Goal: Task Accomplishment & Management: Complete application form

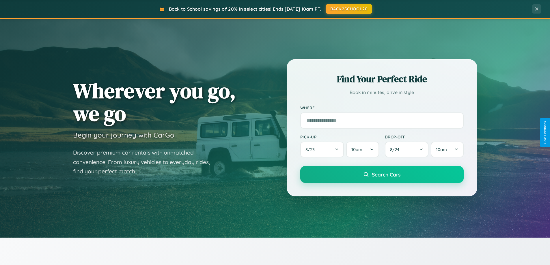
scroll to position [249, 0]
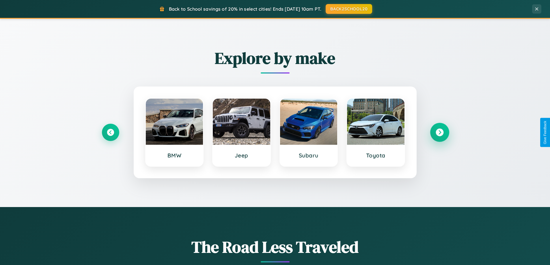
click at [439, 133] on icon at bounding box center [440, 133] width 8 height 8
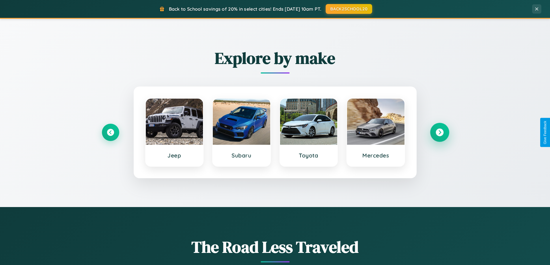
click at [439, 133] on icon at bounding box center [440, 133] width 8 height 8
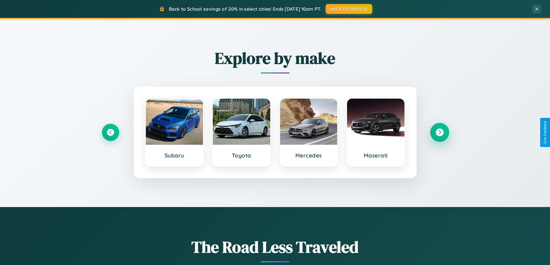
click at [439, 133] on icon at bounding box center [440, 133] width 8 height 8
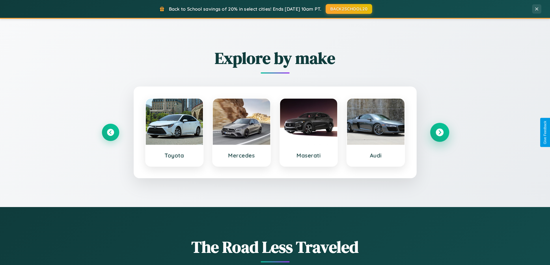
click at [439, 133] on icon at bounding box center [440, 133] width 8 height 8
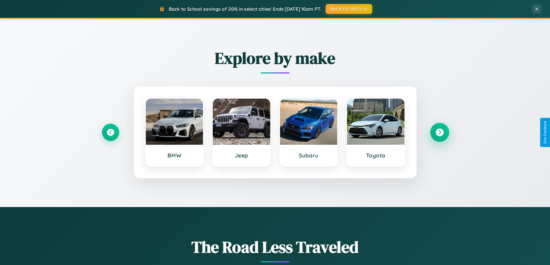
click at [439, 133] on icon at bounding box center [440, 133] width 8 height 8
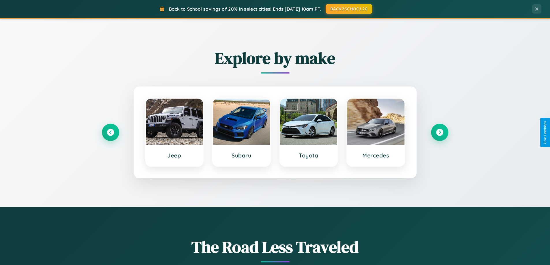
scroll to position [0, 0]
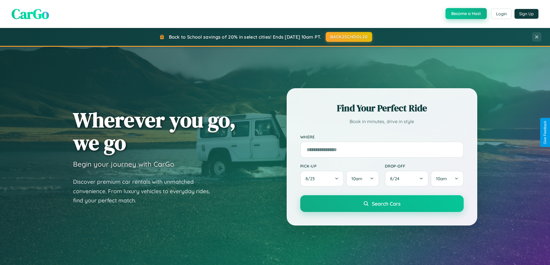
click at [465, 14] on button "Become a Host" at bounding box center [466, 13] width 41 height 11
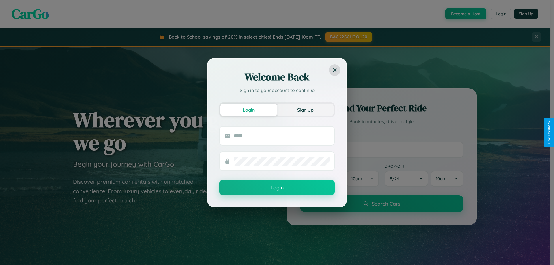
click at [306, 110] on button "Sign Up" at bounding box center [305, 110] width 57 height 13
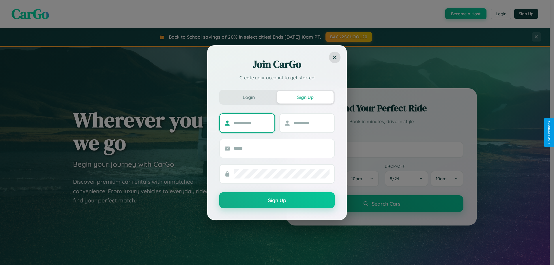
click at [252, 123] on input "text" at bounding box center [252, 123] width 36 height 9
type input "*********"
click at [312, 123] on input "text" at bounding box center [312, 123] width 36 height 9
type input "*****"
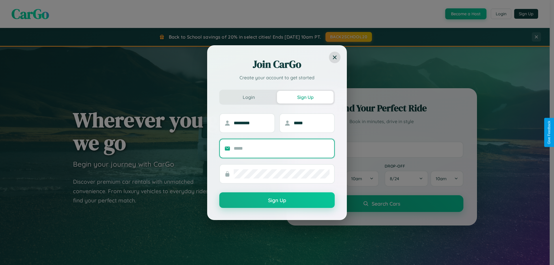
click at [282, 148] on input "text" at bounding box center [282, 148] width 96 height 9
type input "**********"
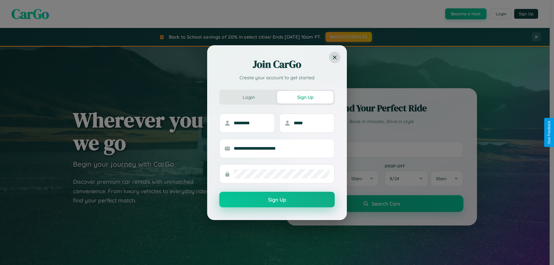
click at [277, 200] on button "Sign Up" at bounding box center [277, 200] width 116 height 16
